Goal: Task Accomplishment & Management: Use online tool/utility

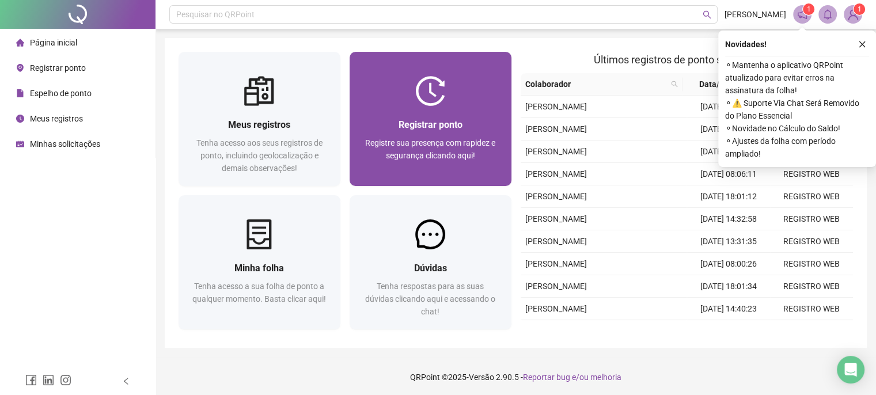
click at [405, 131] on div "Registrar ponto" at bounding box center [430, 124] width 134 height 14
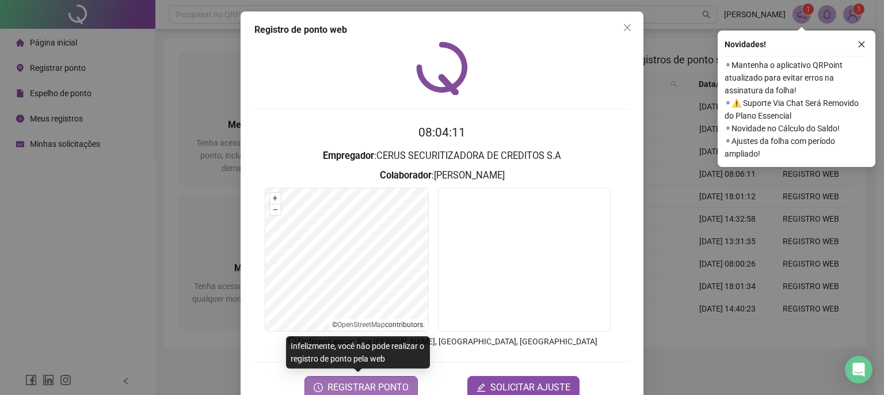
click at [357, 374] on span "REGISTRAR PONTO" at bounding box center [368, 388] width 81 height 14
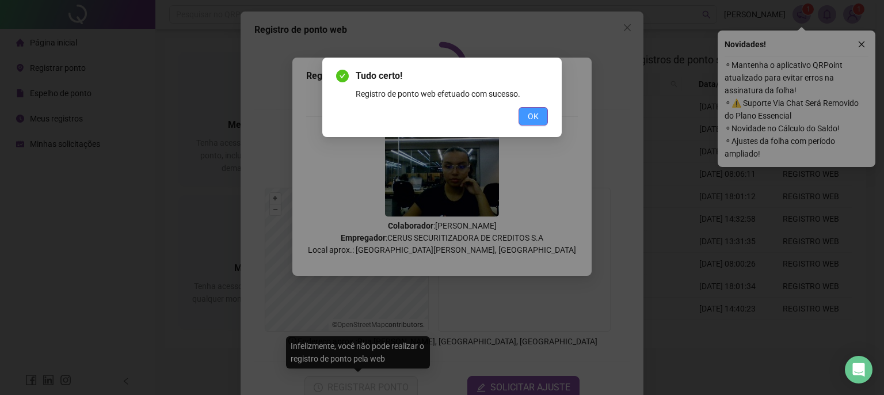
click at [527, 116] on button "OK" at bounding box center [533, 116] width 29 height 18
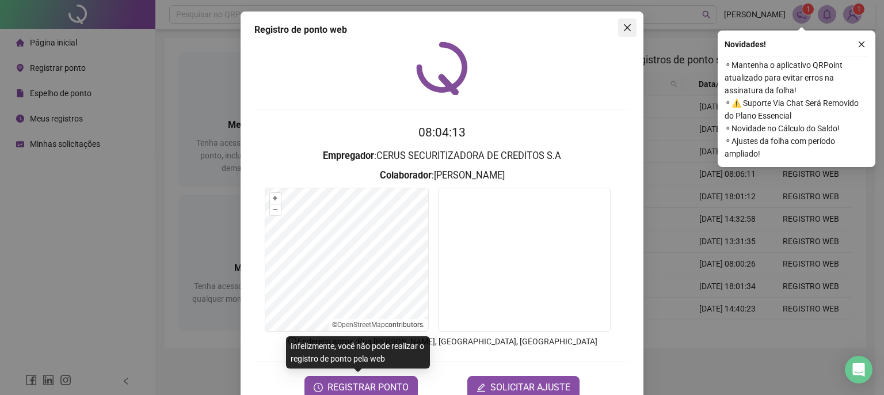
click at [618, 35] on button "Close" at bounding box center [627, 27] width 18 height 18
